Goal: Information Seeking & Learning: Find specific fact

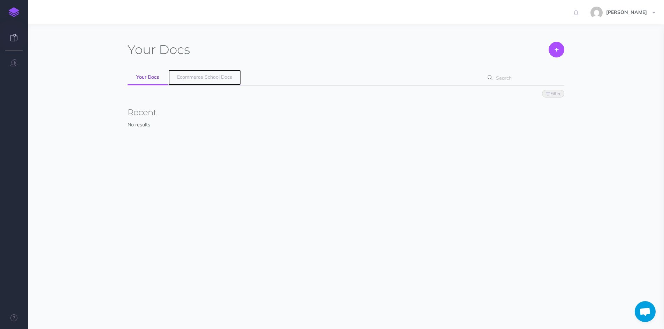
click at [184, 80] on link "Ecommerce School Docs" at bounding box center [204, 78] width 72 height 16
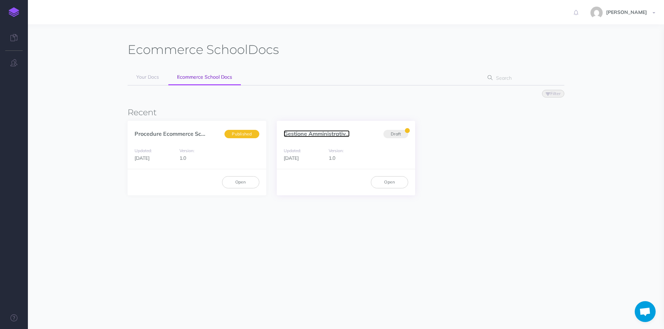
click at [310, 134] on link "Gestione Amministrativ..." at bounding box center [317, 133] width 66 height 7
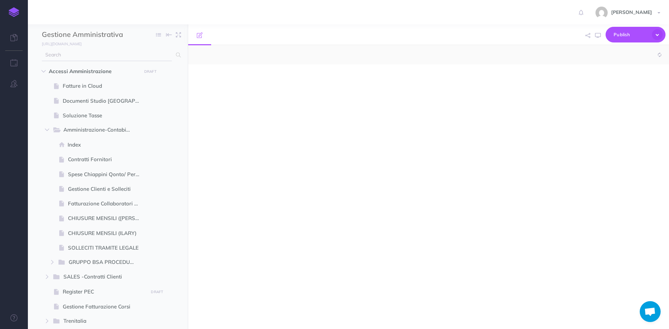
click at [66, 55] on input "text" at bounding box center [107, 55] width 130 height 13
type input "pec"
select select "null"
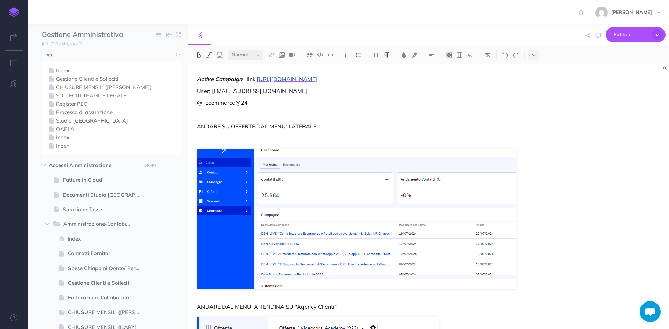
click at [74, 56] on input "pec" at bounding box center [107, 55] width 130 height 13
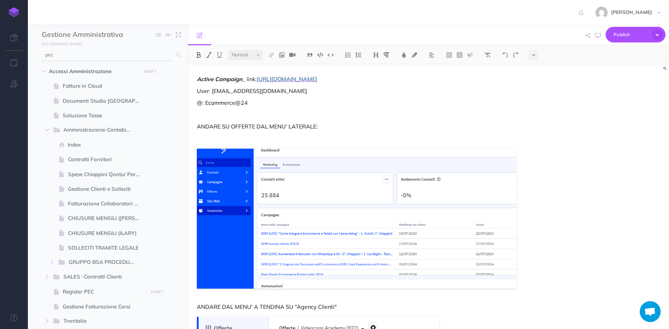
click at [74, 56] on input "pec" at bounding box center [107, 55] width 130 height 13
type input "p"
type input "pec"
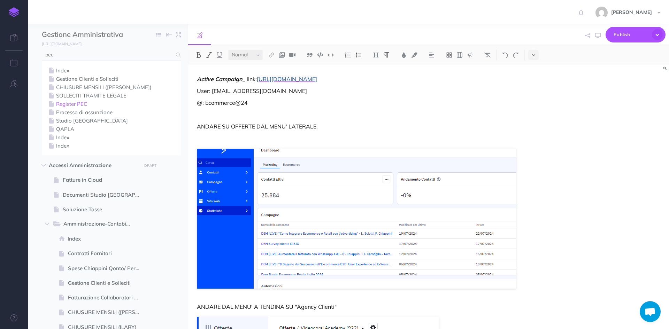
click at [81, 104] on link "Register PEC" at bounding box center [111, 104] width 129 height 8
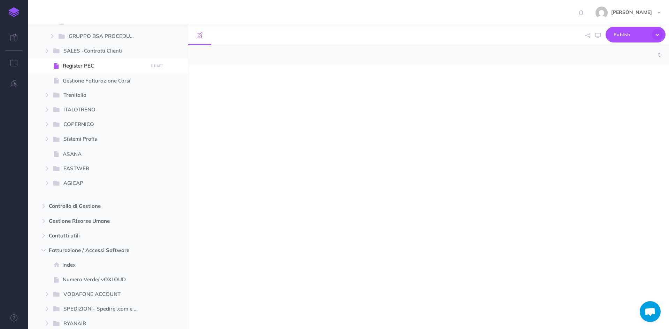
scroll to position [229, 0]
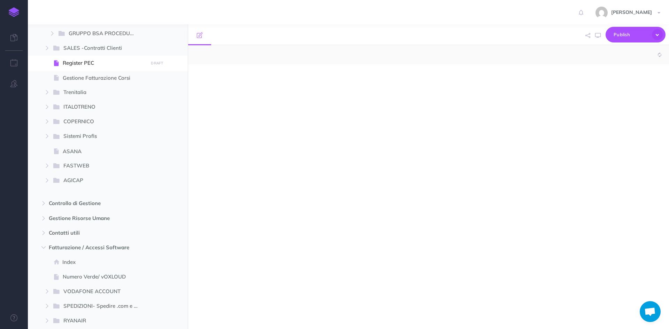
select select "null"
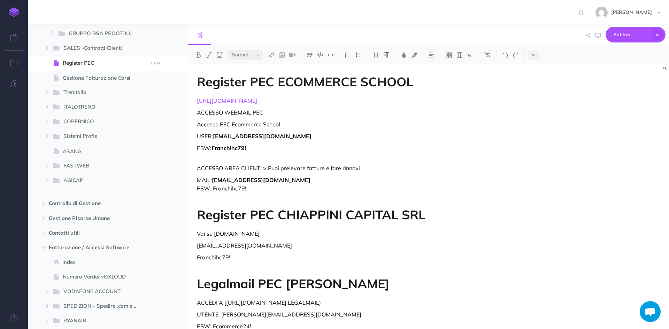
drag, startPoint x: 263, startPoint y: 105, endPoint x: 194, endPoint y: 102, distance: 68.3
click at [194, 102] on div "Register PEC ECOMMERCE SCHOOL http://www.register.it ACCESSO WEBMAIL PEC Access…" at bounding box center [356, 216] width 337 height 304
copy link "http://www.register.it"
click at [293, 117] on div "Register PEC ECOMMERCE SCHOOL http://www.register.it ACCESSO WEBMAIL PEC Access…" at bounding box center [356, 216] width 337 height 304
drag, startPoint x: 273, startPoint y: 138, endPoint x: 215, endPoint y: 137, distance: 57.5
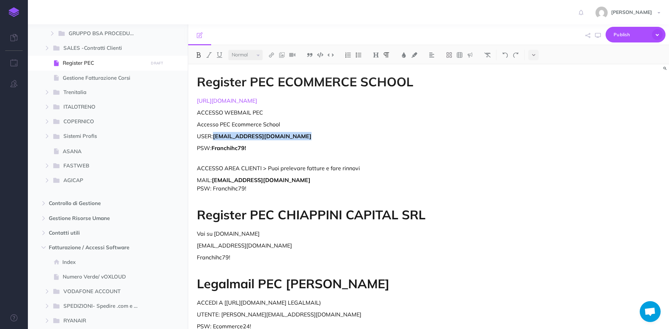
click at [215, 137] on p "USER: ecommerceschool@pec-legal.it" at bounding box center [356, 136] width 319 height 8
copy strong "ecommerceschool@pec-legal.it"
drag, startPoint x: 247, startPoint y: 149, endPoint x: 212, endPoint y: 150, distance: 34.5
click at [212, 150] on p "PSW: Franchihc79!" at bounding box center [356, 152] width 319 height 17
copy strong "Franchihc79!"
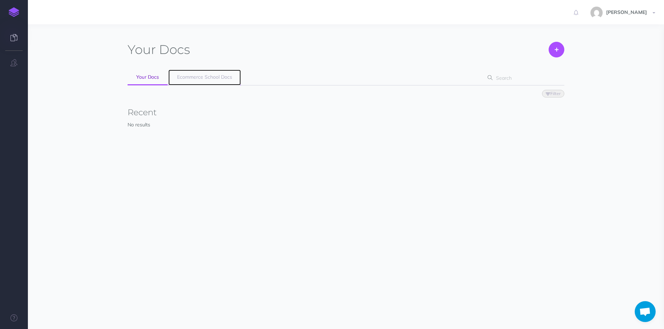
click at [199, 77] on span "Ecommerce School Docs" at bounding box center [204, 77] width 55 height 6
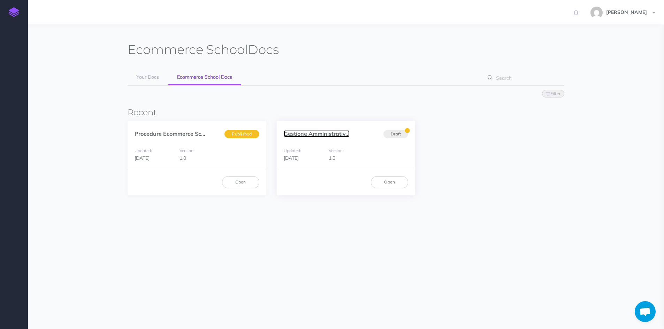
click at [310, 133] on link "Gestione Amministrativ..." at bounding box center [317, 133] width 66 height 7
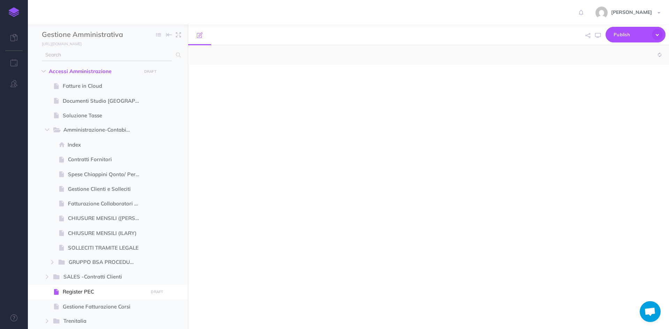
click at [80, 55] on input "text" at bounding box center [107, 55] width 130 height 13
select select "null"
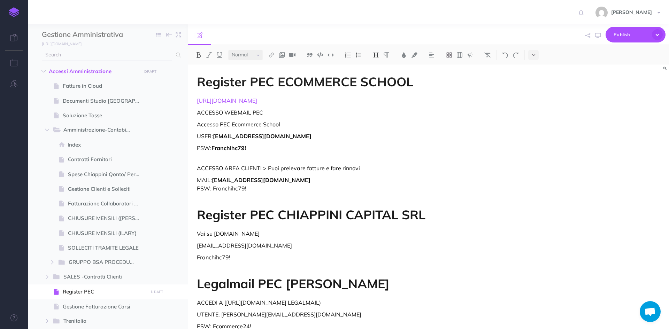
type input "c"
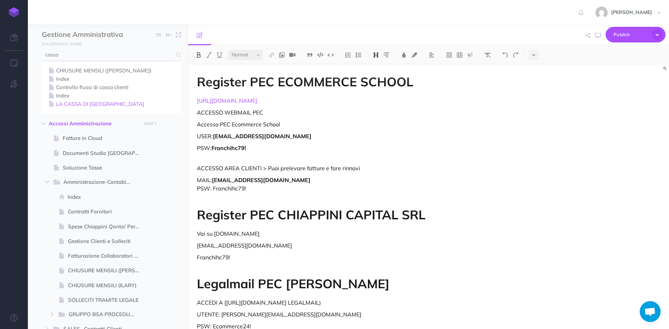
type input "cassa"
click at [92, 103] on link "LA CASSA DI RAVENNA" at bounding box center [111, 104] width 129 height 8
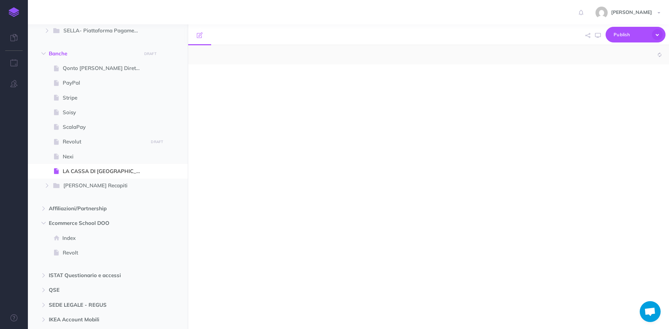
select select "null"
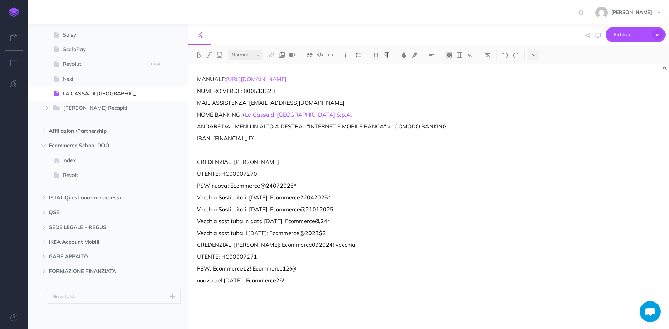
scroll to position [850, 0]
drag, startPoint x: 322, startPoint y: 114, endPoint x: 245, endPoint y: 115, distance: 77.0
click at [245, 115] on p "HOME BANKING > La Cassa di Ravenna S.p.A." at bounding box center [356, 114] width 319 height 8
copy p "La Cassa di Ravenna S.p.A."
drag, startPoint x: 261, startPoint y: 172, endPoint x: 222, endPoint y: 174, distance: 38.7
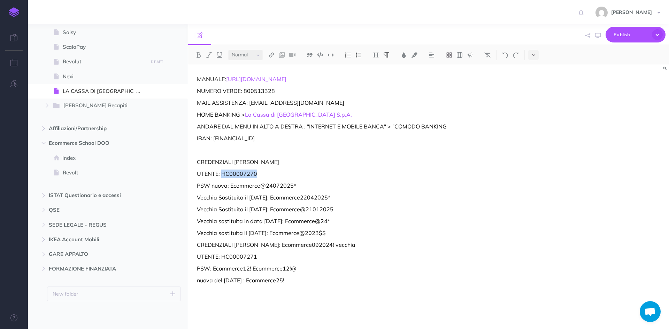
click at [222, 174] on p "UTENTE: HC00007270" at bounding box center [356, 174] width 319 height 8
copy p "HC00007270"
drag, startPoint x: 297, startPoint y: 186, endPoint x: 229, endPoint y: 185, distance: 67.3
click at [229, 185] on p "PSW nuova: Ecommerce@24072025*" at bounding box center [356, 186] width 319 height 8
drag, startPoint x: 368, startPoint y: 177, endPoint x: 342, endPoint y: 176, distance: 25.8
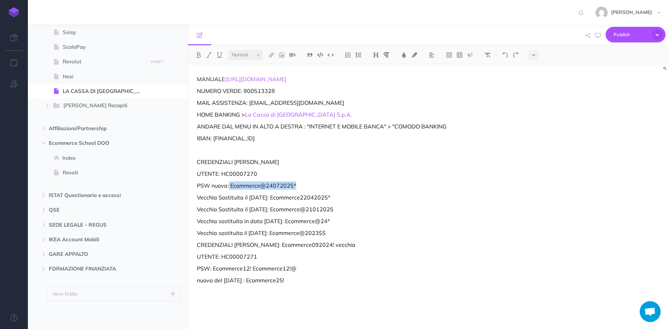
click at [365, 177] on p "UTENTE: HC00007270" at bounding box center [356, 174] width 319 height 8
drag, startPoint x: 292, startPoint y: 186, endPoint x: 231, endPoint y: 186, distance: 60.6
click at [231, 186] on p "PSW nuova: Ecommerce@24072025*" at bounding box center [356, 186] width 319 height 8
copy p "Ecommerce@24072025*"
drag, startPoint x: 526, startPoint y: 178, endPoint x: 425, endPoint y: 173, distance: 100.5
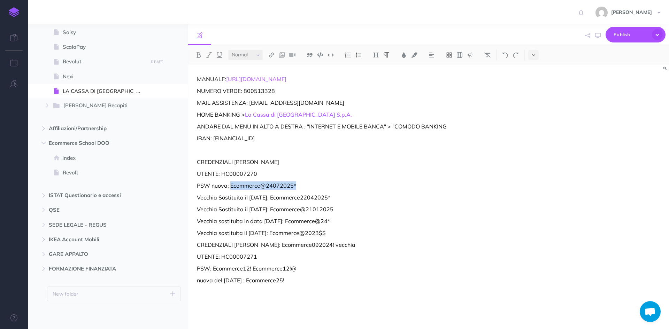
click at [522, 175] on div "MANUALE: https://drive.google.com/file/d/1niSJeeEz1GyHTk83bePOy8EStcv-n8jJ/view…" at bounding box center [428, 196] width 481 height 265
drag, startPoint x: 328, startPoint y: 114, endPoint x: 248, endPoint y: 113, distance: 80.5
click at [248, 113] on p "HOME BANKING > La Cassa di Ravenna S.p.A." at bounding box center [356, 114] width 319 height 8
drag, startPoint x: 260, startPoint y: 174, endPoint x: 222, endPoint y: 174, distance: 38.7
click at [222, 174] on p "UTENTE: HC00007270" at bounding box center [356, 174] width 319 height 8
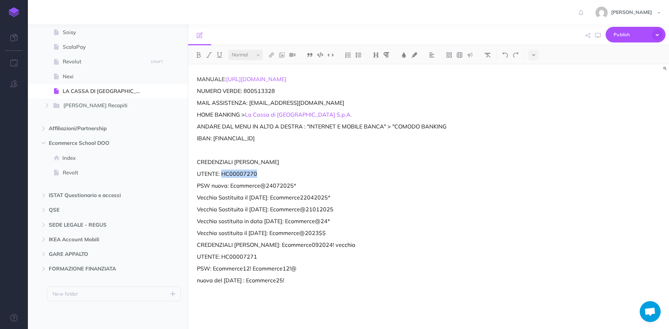
copy p "HC00007270"
drag, startPoint x: 301, startPoint y: 185, endPoint x: 231, endPoint y: 185, distance: 70.0
click at [231, 185] on p "PSW nuova: Ecommerce@24072025*" at bounding box center [356, 186] width 319 height 8
copy p "Ecommerce@24072025*"
click at [287, 160] on p "CREDENZIALI ILARY FONTANA" at bounding box center [356, 162] width 319 height 8
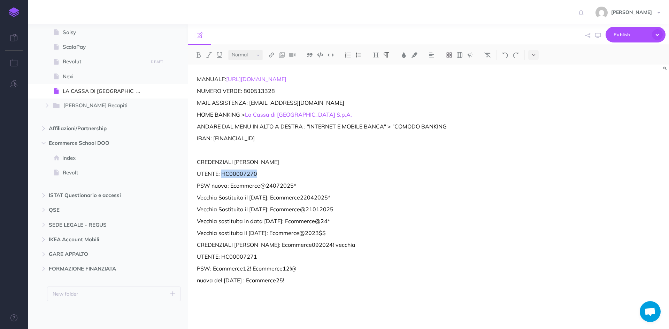
drag, startPoint x: 228, startPoint y: 175, endPoint x: 222, endPoint y: 175, distance: 5.9
click at [222, 175] on p "UTENTE: HC00007270" at bounding box center [356, 174] width 319 height 8
copy p "HC00007270"
drag, startPoint x: 299, startPoint y: 186, endPoint x: 231, endPoint y: 185, distance: 68.0
click at [231, 185] on p "PSW nuova: Ecommerce@24072025*" at bounding box center [356, 186] width 319 height 8
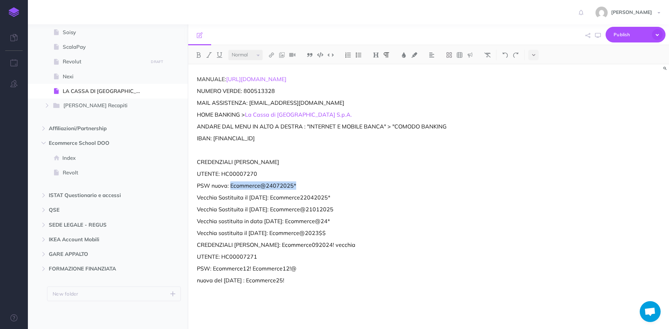
copy p "Ecommerce@24072025*"
